Goal: Information Seeking & Learning: Learn about a topic

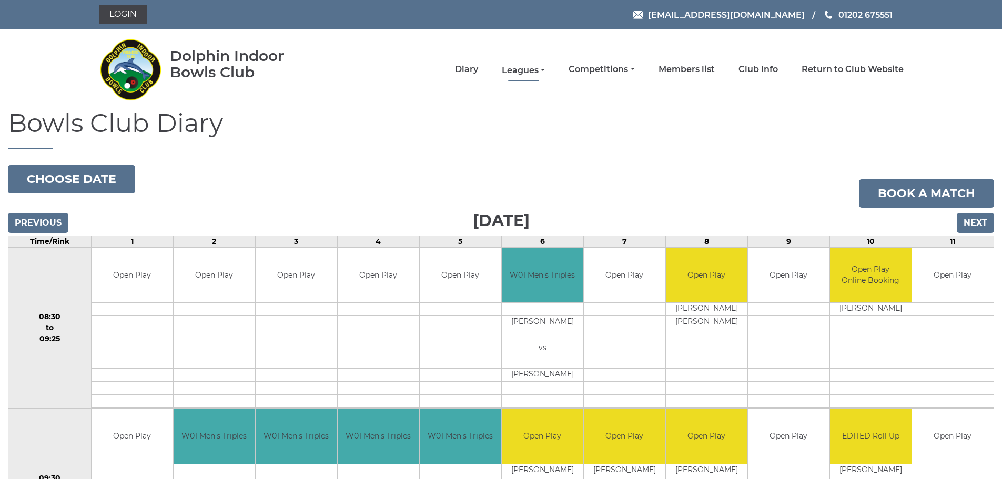
click at [514, 71] on link "Leagues" at bounding box center [523, 71] width 43 height 12
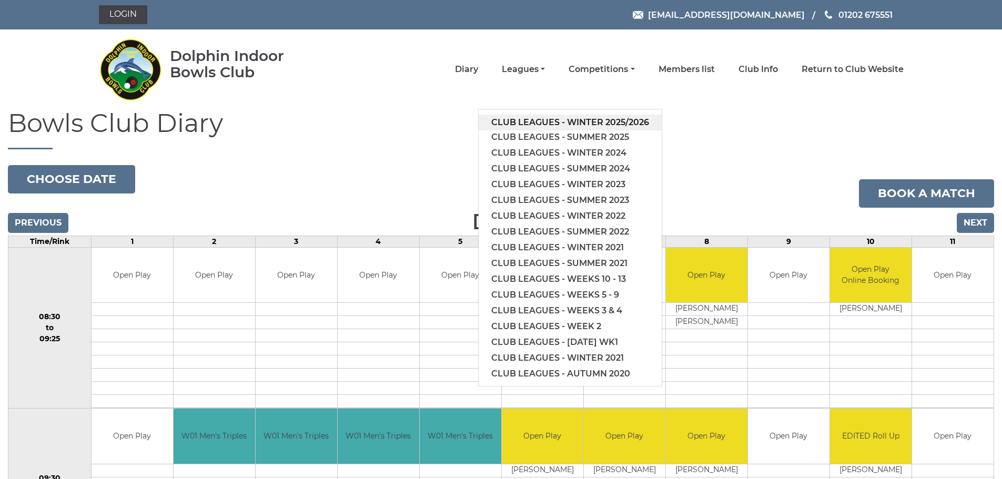
click at [550, 116] on link "Club leagues - Winter 2025/2026" at bounding box center [570, 123] width 183 height 16
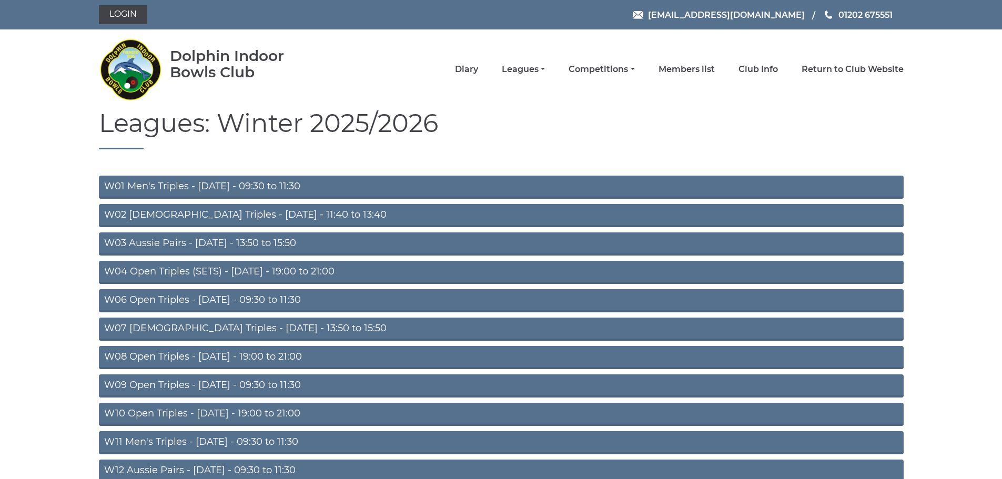
click at [297, 186] on link "W01 Men's Triples - [DATE] - 09:30 to 11:30" at bounding box center [501, 187] width 805 height 23
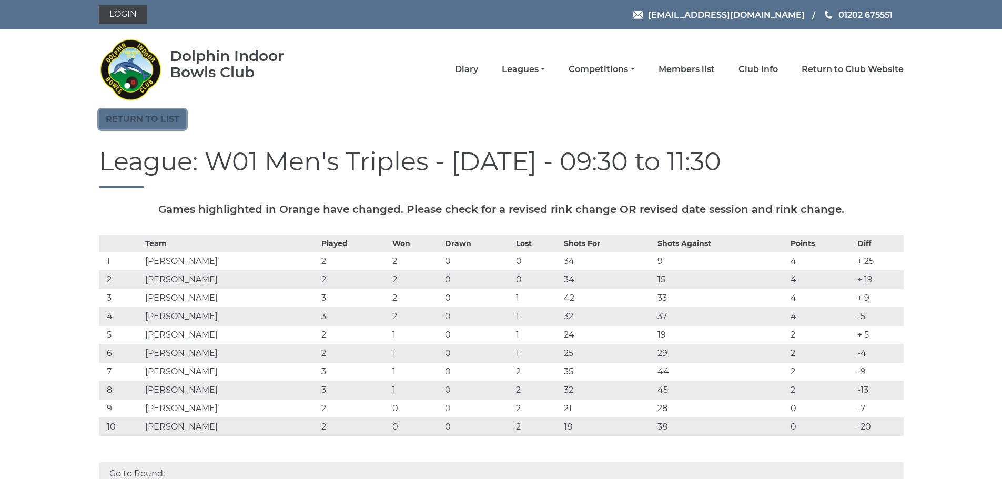
click at [146, 120] on link "Return to list" at bounding box center [142, 119] width 87 height 20
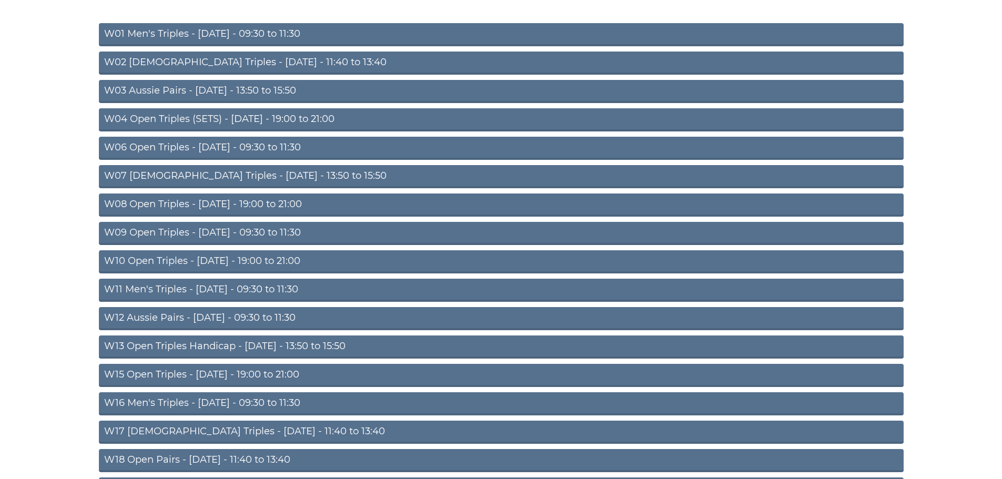
scroll to position [255, 0]
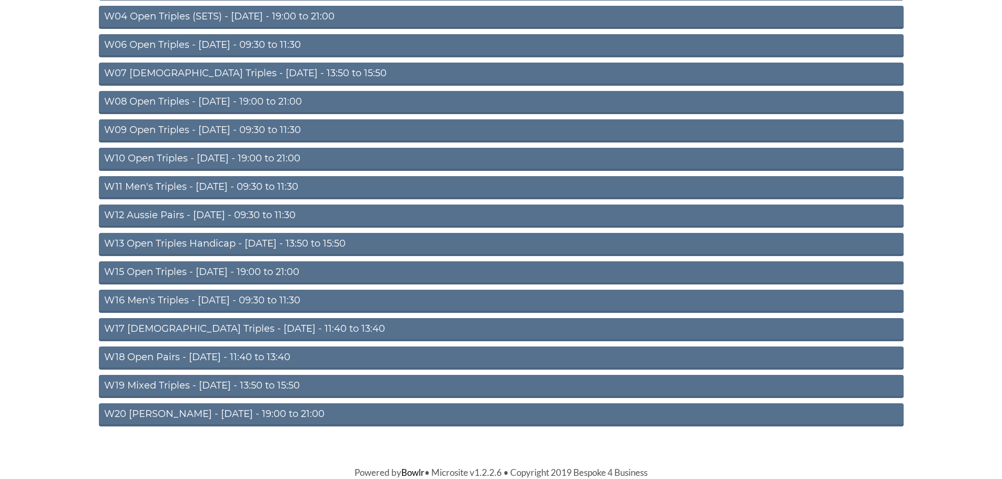
click at [246, 356] on link "W18 Open Pairs - [DATE] - 11:40 to 13:40" at bounding box center [501, 358] width 805 height 23
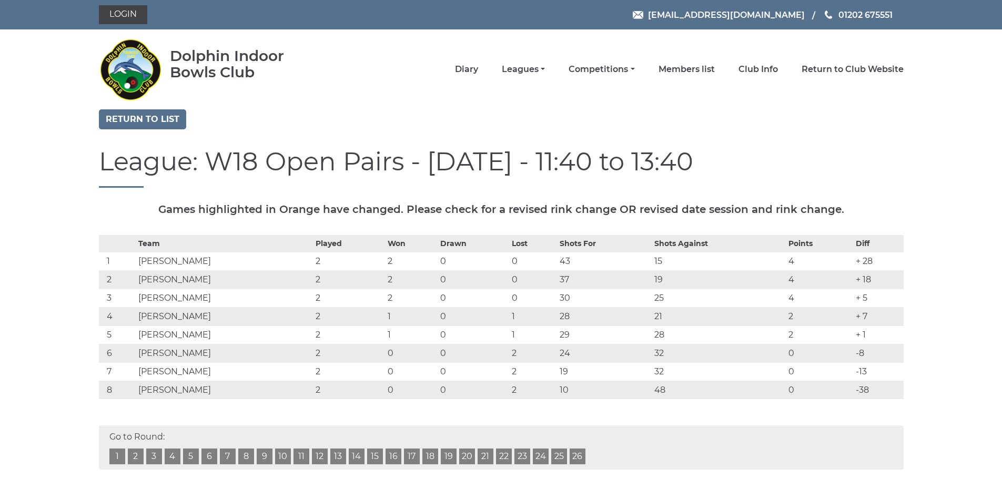
click at [129, 109] on nav "Dolphin Indoor Bowls Club Diary Leagues Club leagues - Winter 2025/2026 Club le…" at bounding box center [501, 69] width 1002 height 80
click at [141, 125] on link "Return to list" at bounding box center [142, 119] width 87 height 20
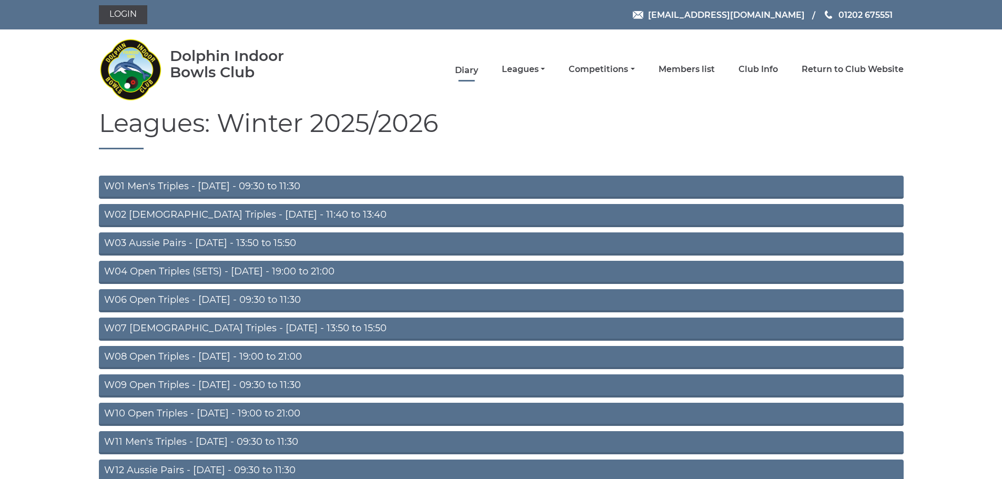
click at [468, 71] on link "Diary" at bounding box center [466, 71] width 23 height 12
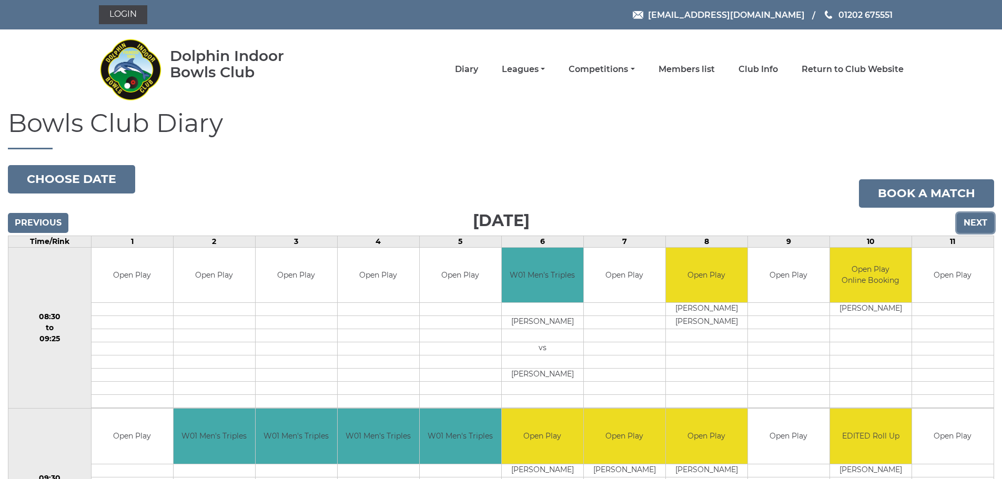
click at [983, 227] on input "Next" at bounding box center [975, 223] width 37 height 20
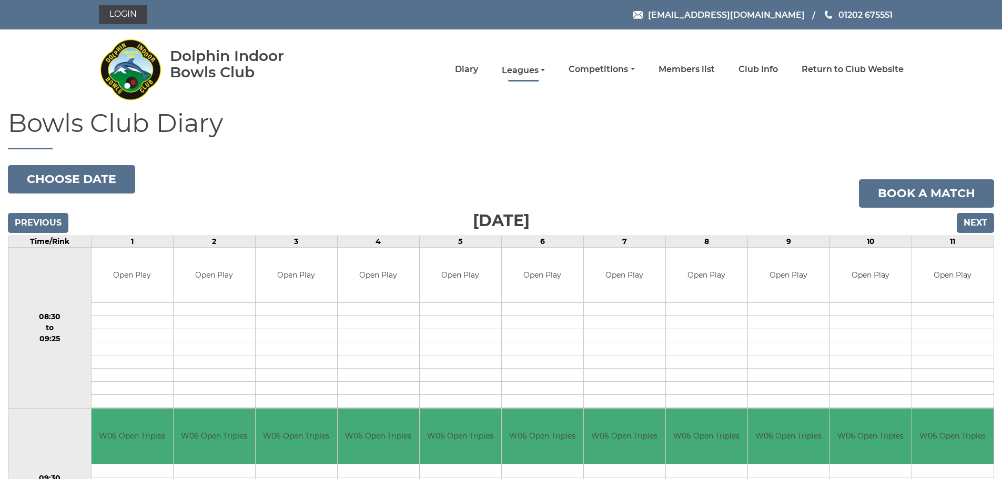
click at [532, 72] on link "Leagues" at bounding box center [523, 71] width 43 height 12
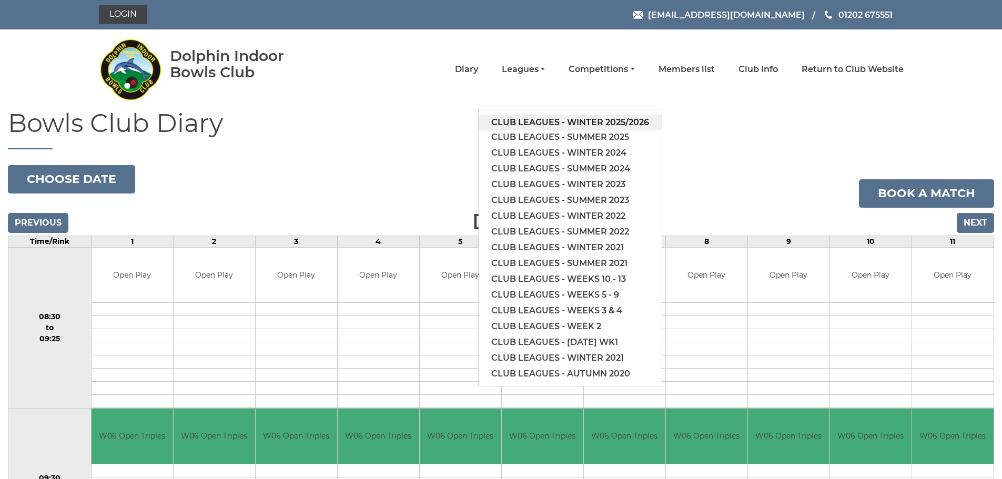
click at [547, 120] on link "Club leagues - Winter 2025/2026" at bounding box center [570, 123] width 183 height 16
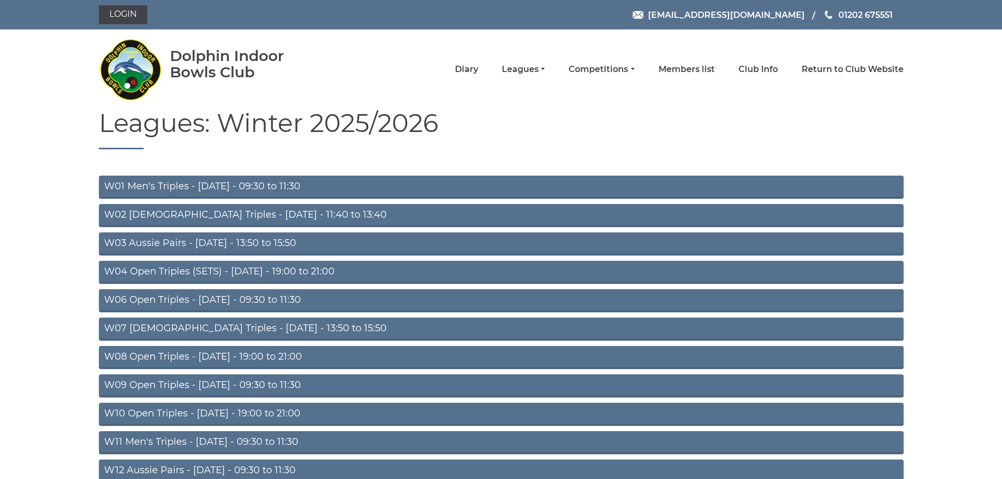
click at [246, 301] on link "W06 Open Triples - [DATE] - 09:30 to 11:30" at bounding box center [501, 300] width 805 height 23
